Goal: Obtain resource: Obtain resource

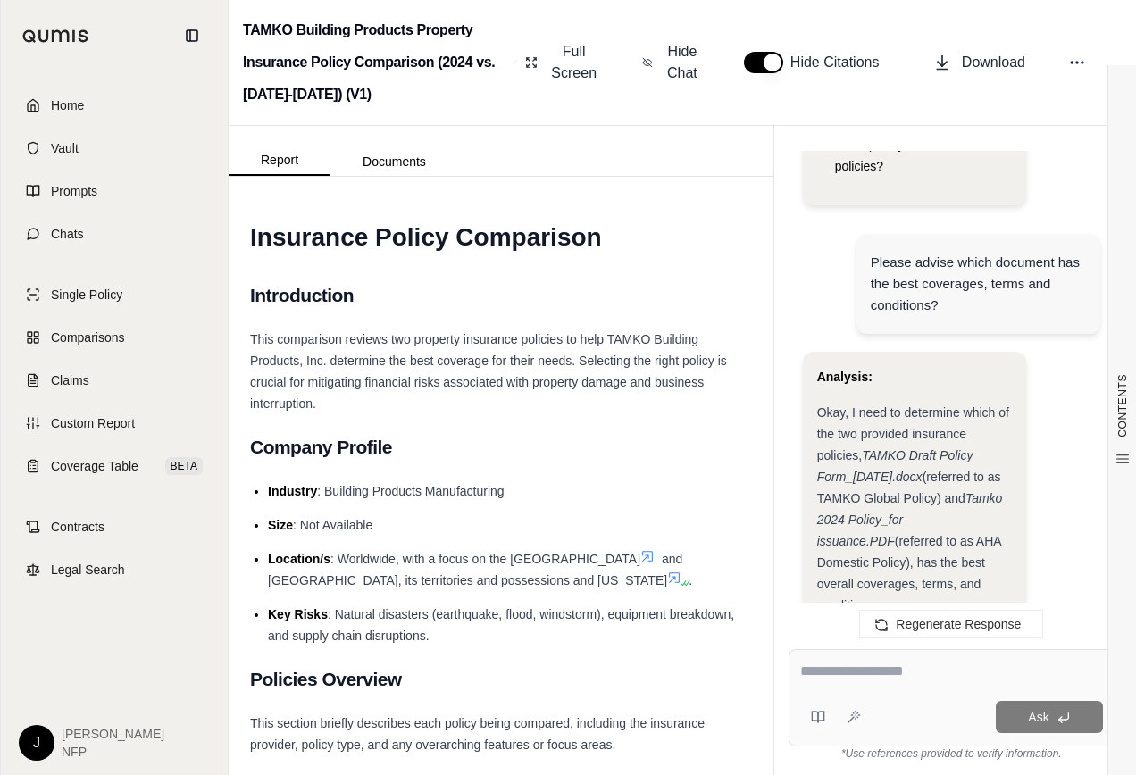
scroll to position [715, 0]
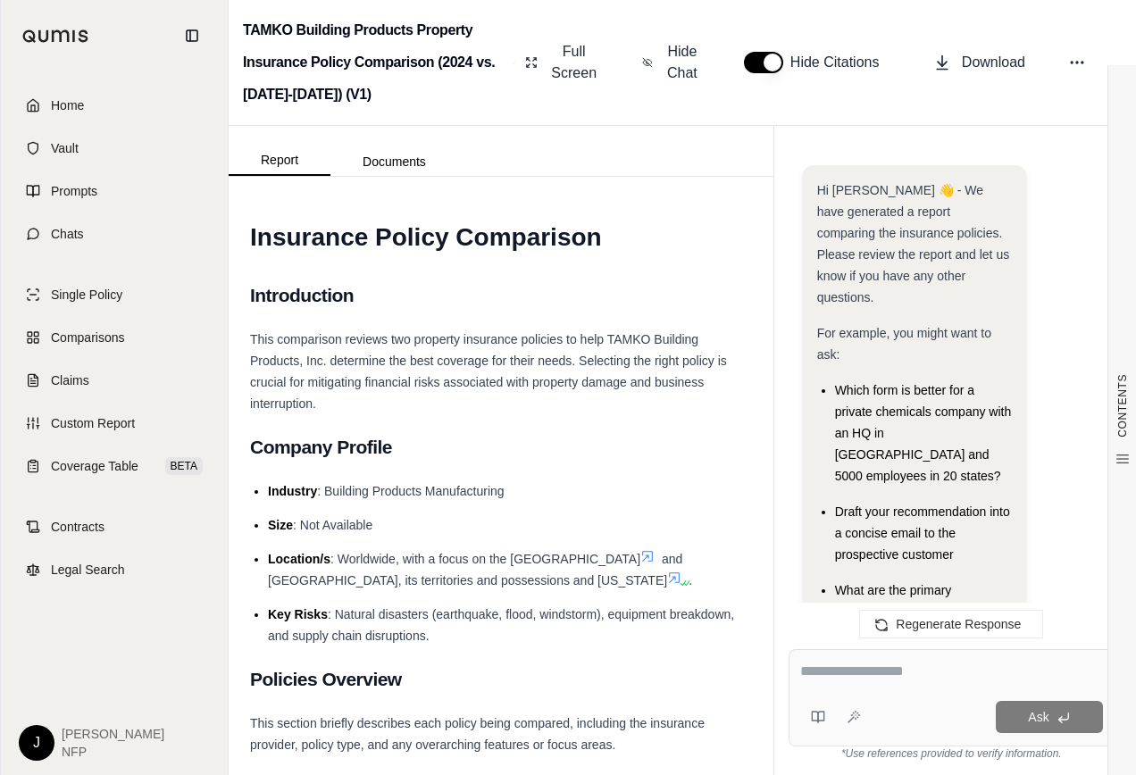
scroll to position [11394, 0]
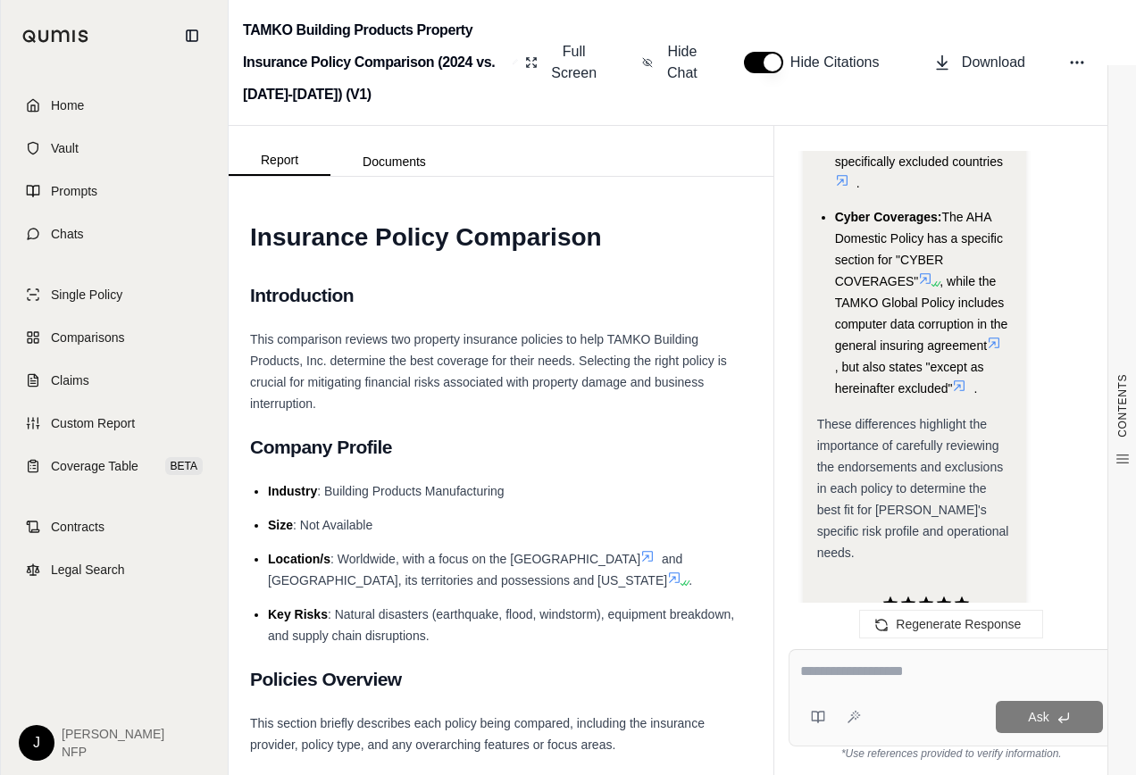
drag, startPoint x: 820, startPoint y: 337, endPoint x: 972, endPoint y: 379, distance: 157.6
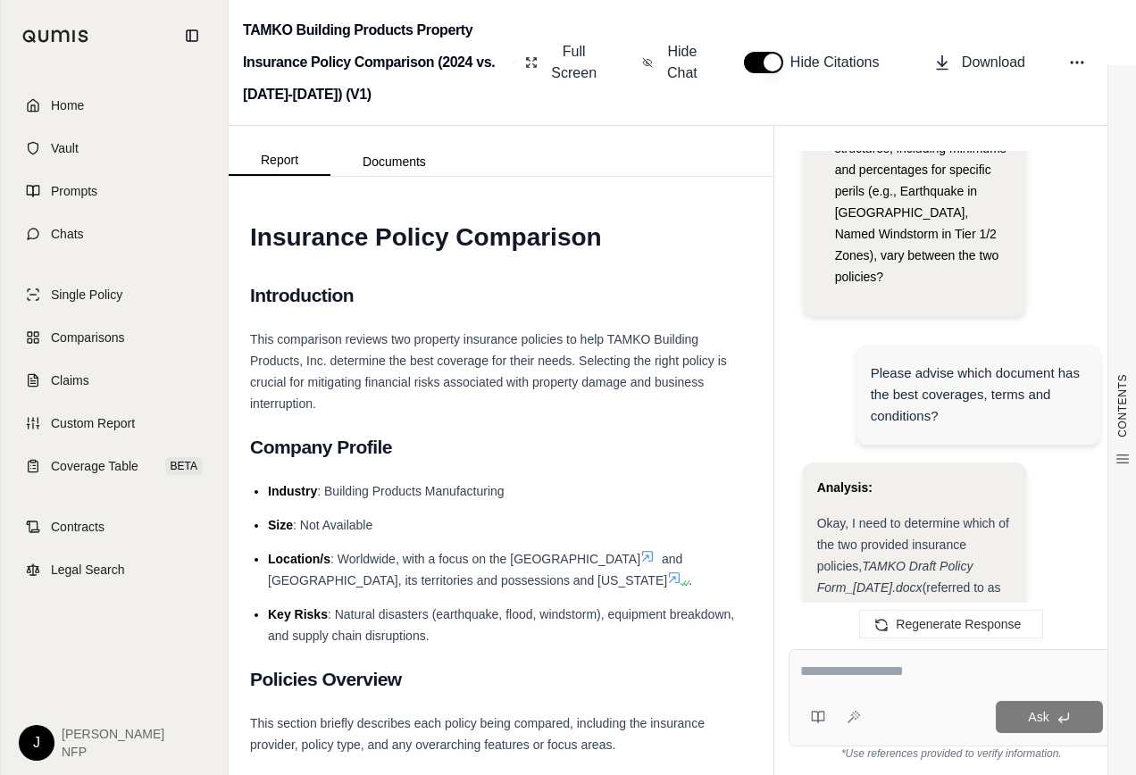
scroll to position [893, 0]
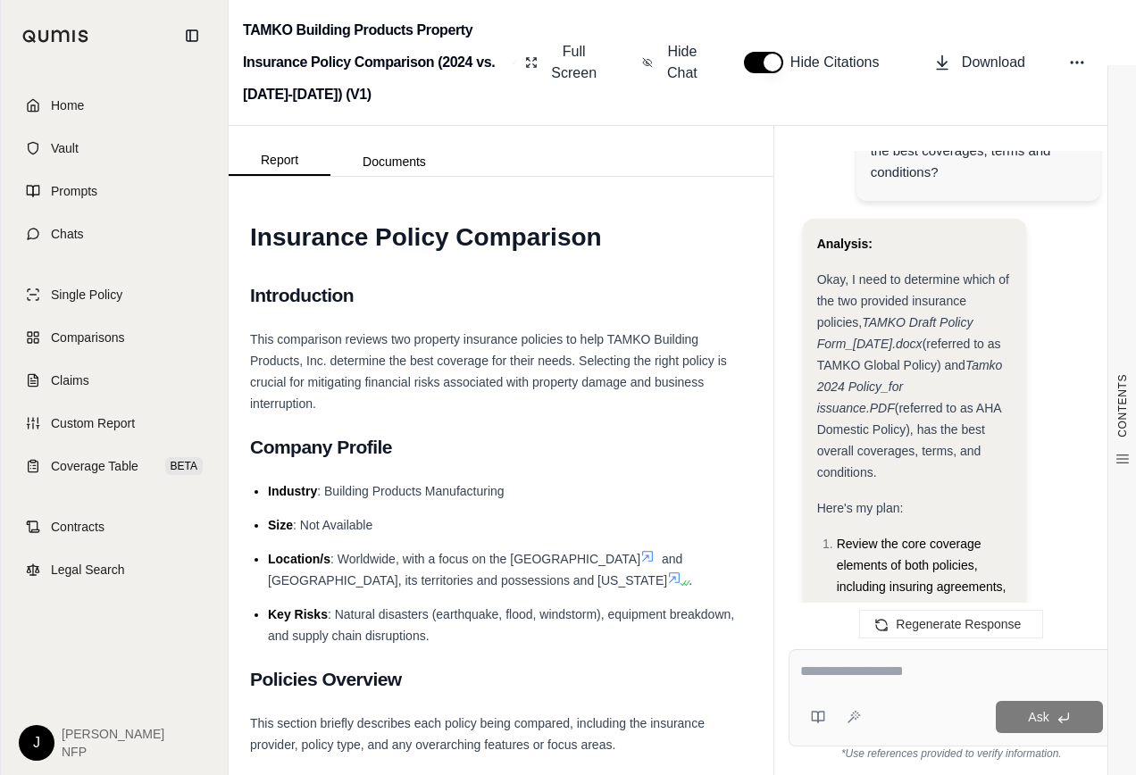
click at [824, 237] on strong "Analysis:" at bounding box center [844, 244] width 55 height 14
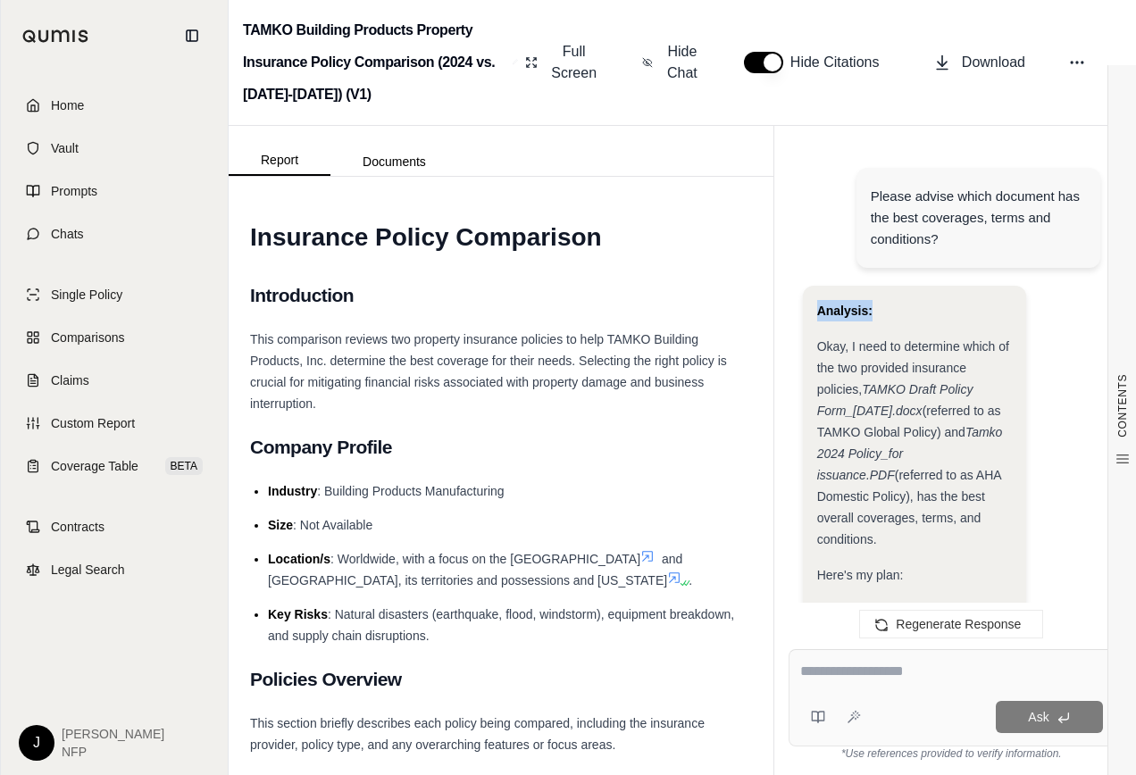
drag, startPoint x: 818, startPoint y: 156, endPoint x: 898, endPoint y: 215, distance: 99.0
click at [898, 300] on div "Analysis:" at bounding box center [914, 310] width 195 height 21
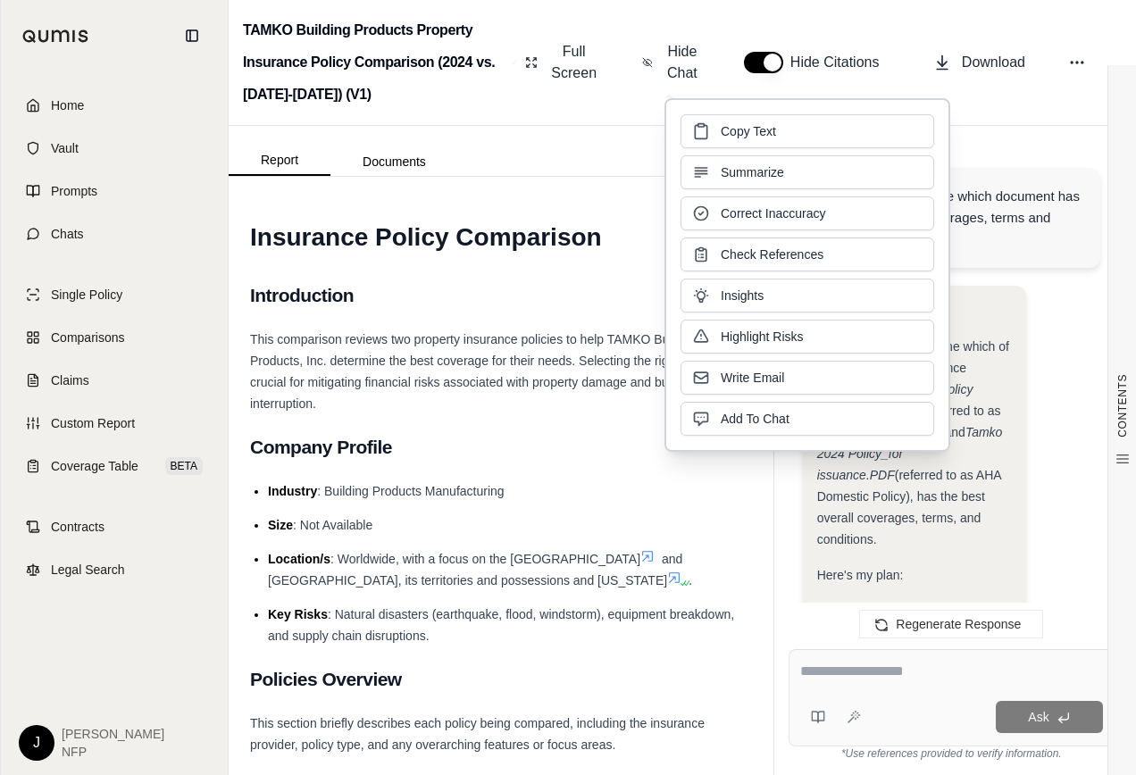
drag, startPoint x: 898, startPoint y: 215, endPoint x: 1078, endPoint y: 234, distance: 181.4
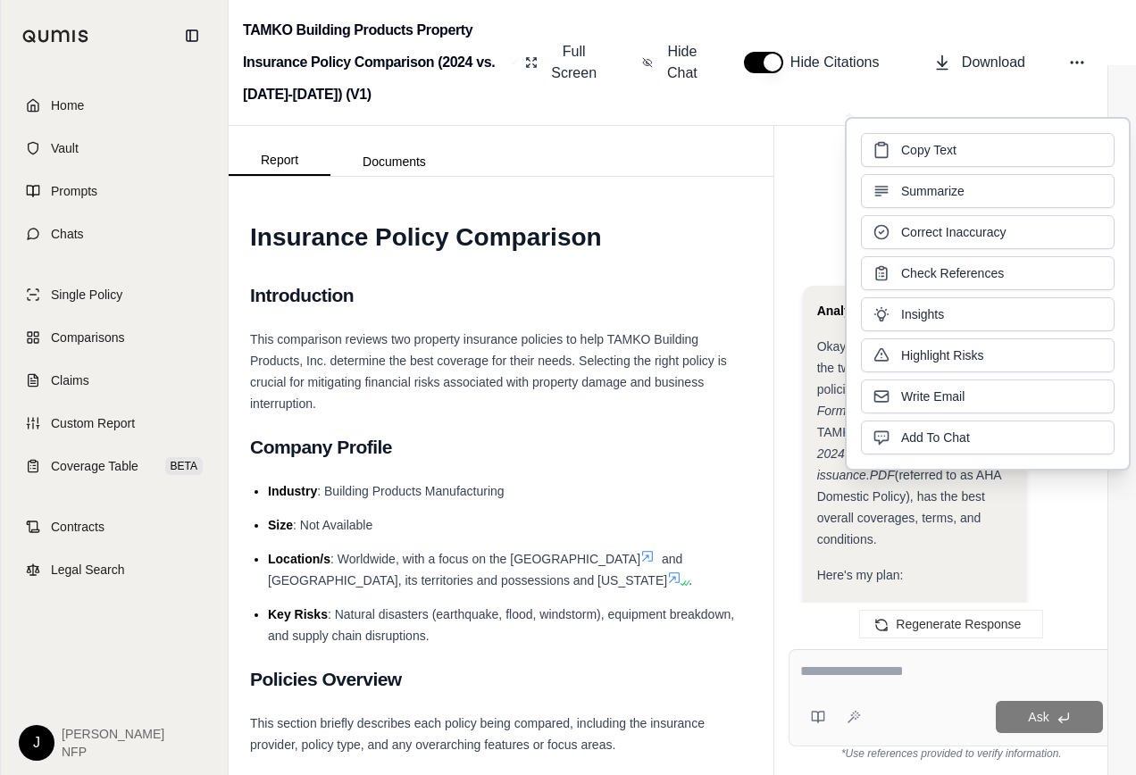
click at [822, 304] on strong "Analysis:" at bounding box center [844, 311] width 55 height 14
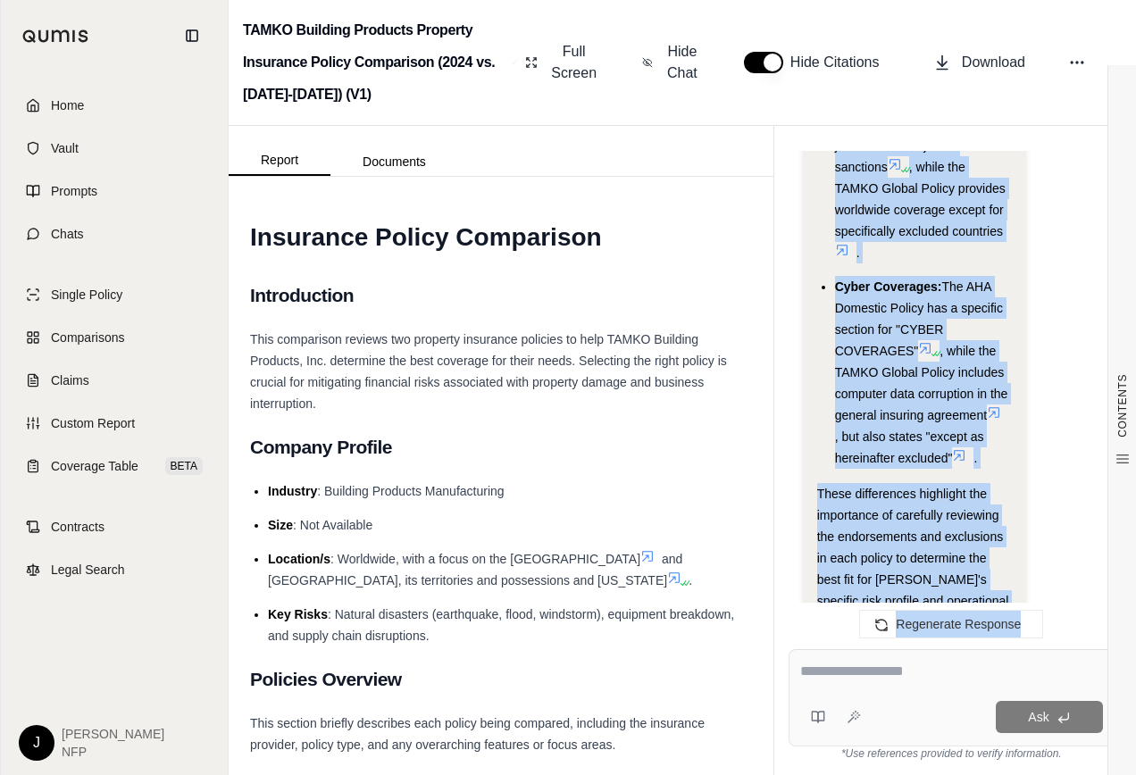
scroll to position [11394, 0]
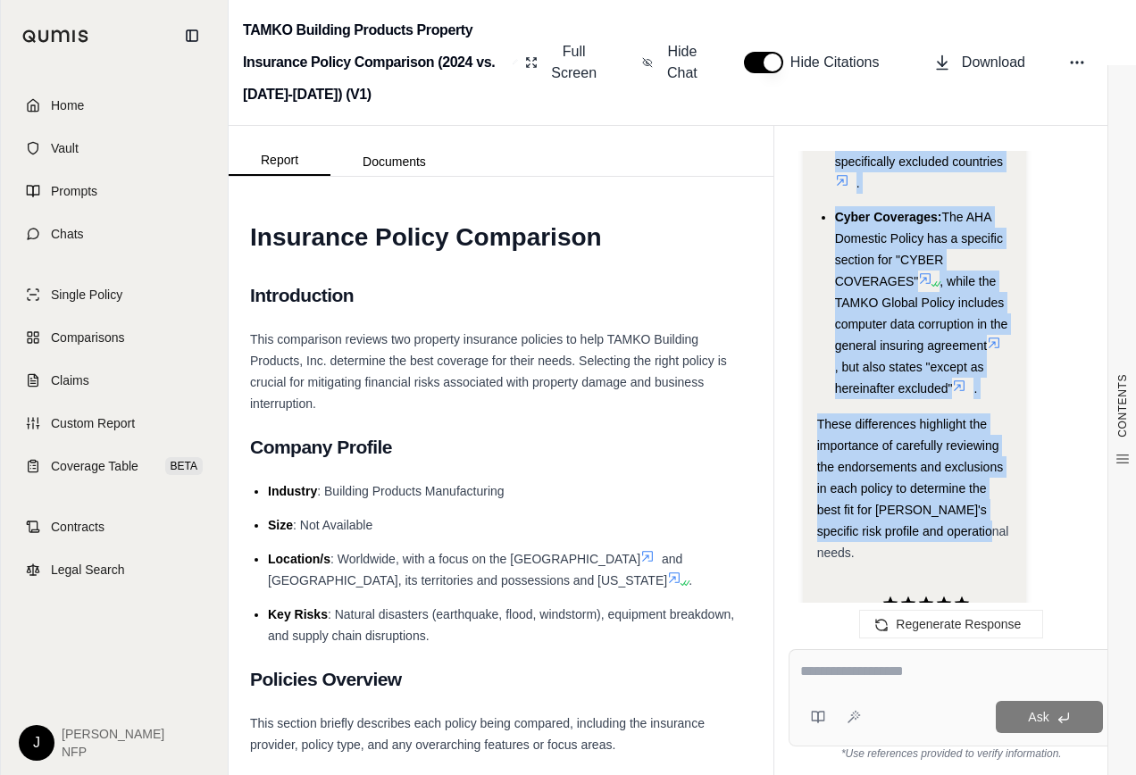
drag, startPoint x: 817, startPoint y: 223, endPoint x: 971, endPoint y: 369, distance: 211.7
click at [971, 369] on div "Hi [PERSON_NAME] 👋 - We have generated a report comparing the insurance policie…" at bounding box center [952, 386] width 326 height 470
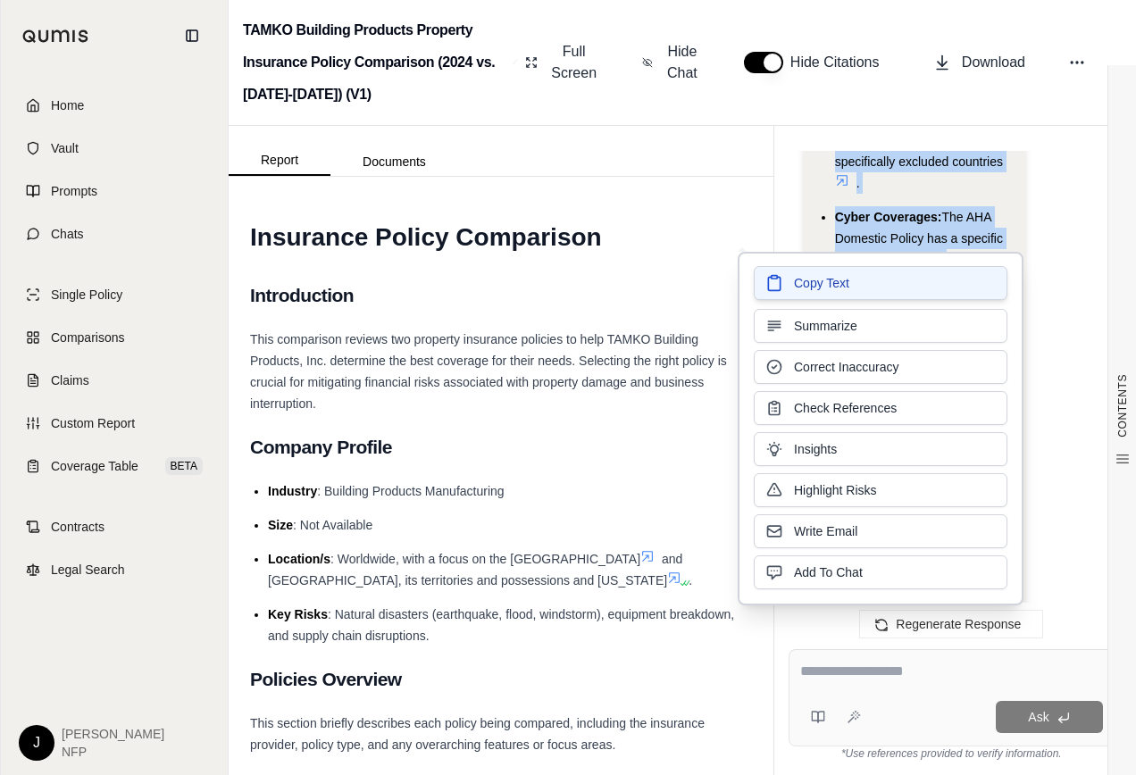
drag, startPoint x: 971, startPoint y: 369, endPoint x: 844, endPoint y: 281, distance: 154.1
click at [844, 281] on span "Copy Text" at bounding box center [821, 283] width 55 height 18
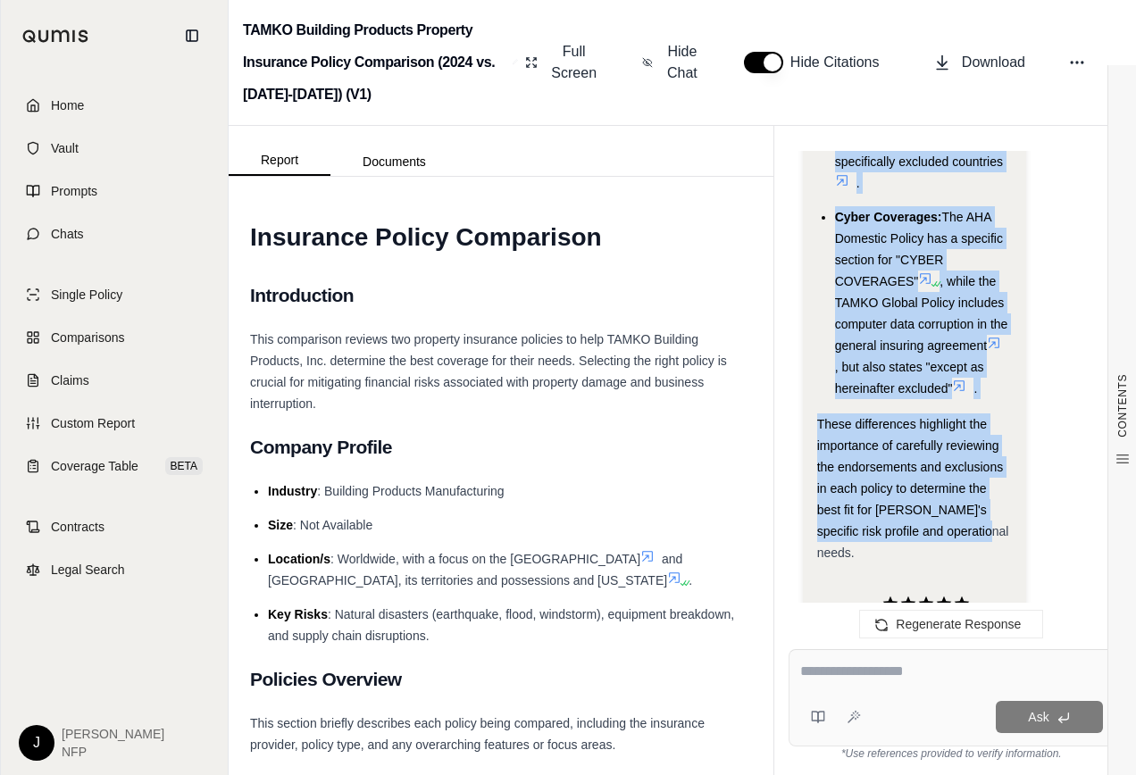
drag, startPoint x: 708, startPoint y: 273, endPoint x: 735, endPoint y: 290, distance: 31.7
